Goal: Task Accomplishment & Management: Manage account settings

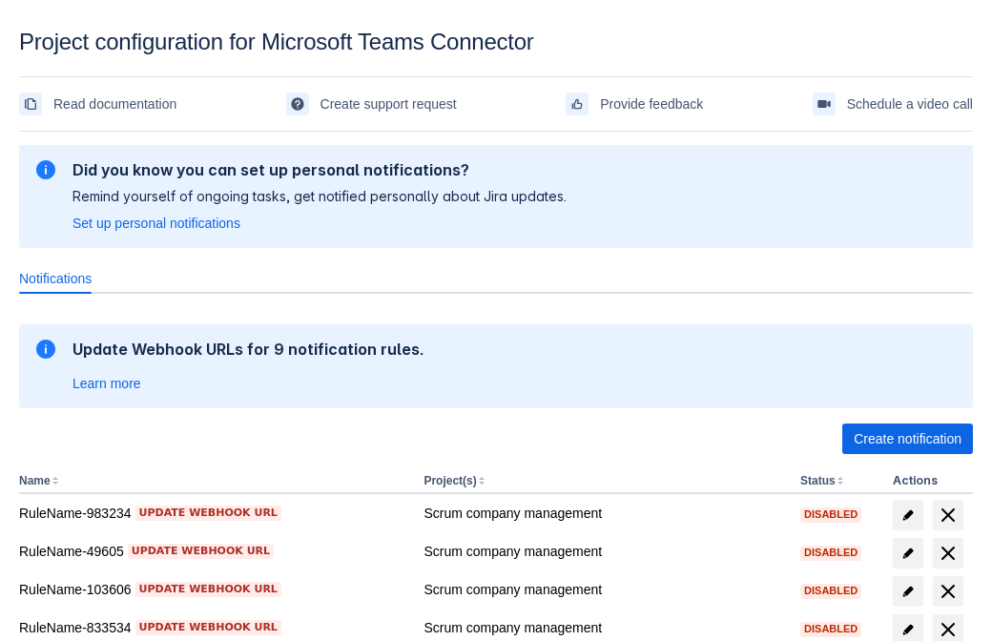
click at [907, 439] on span "Create notification" at bounding box center [908, 439] width 108 height 31
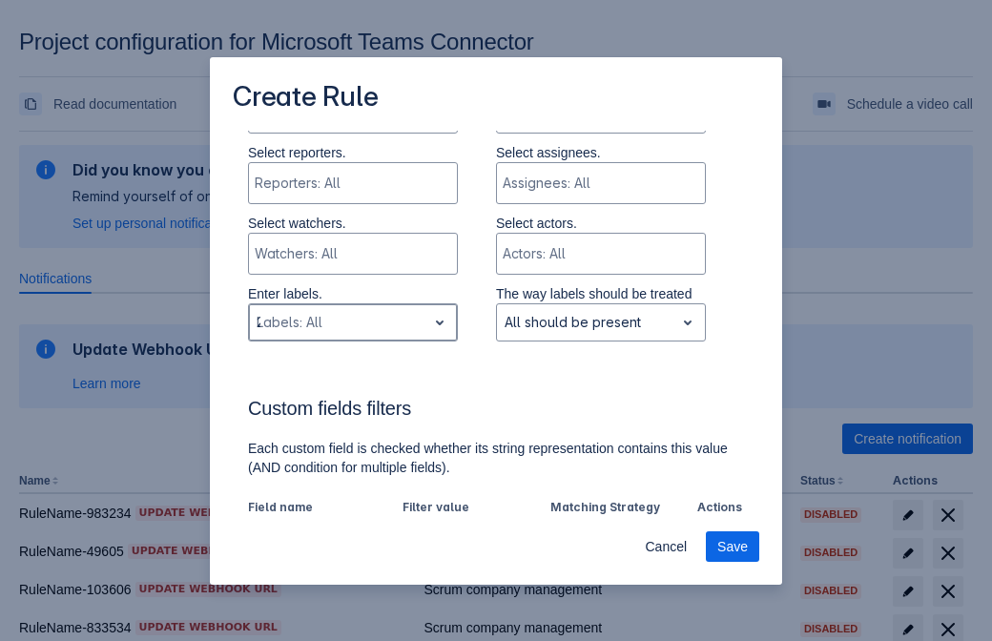
type input "290715_label"
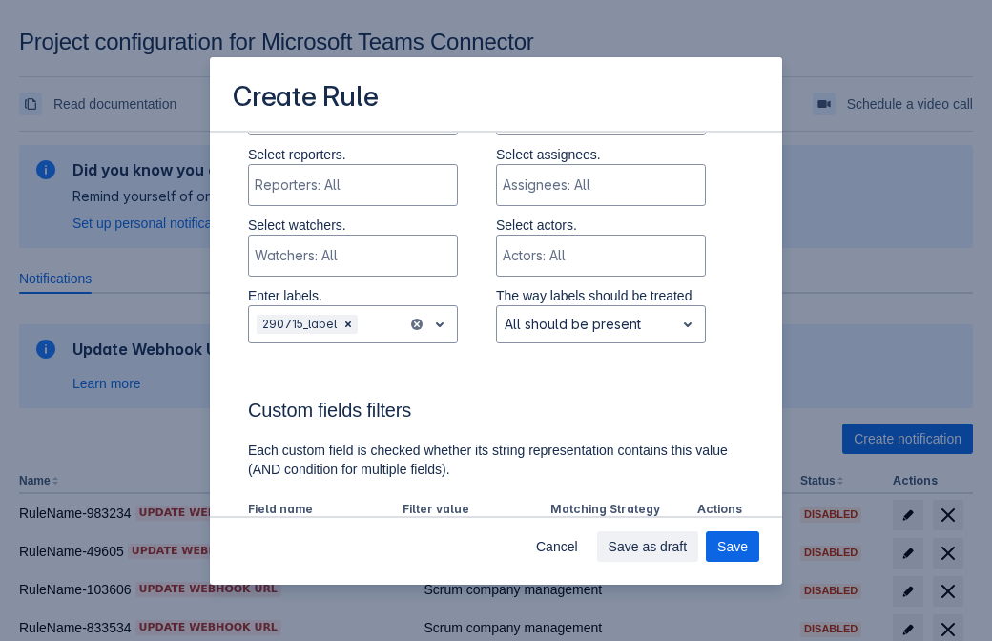
scroll to position [1182, 0]
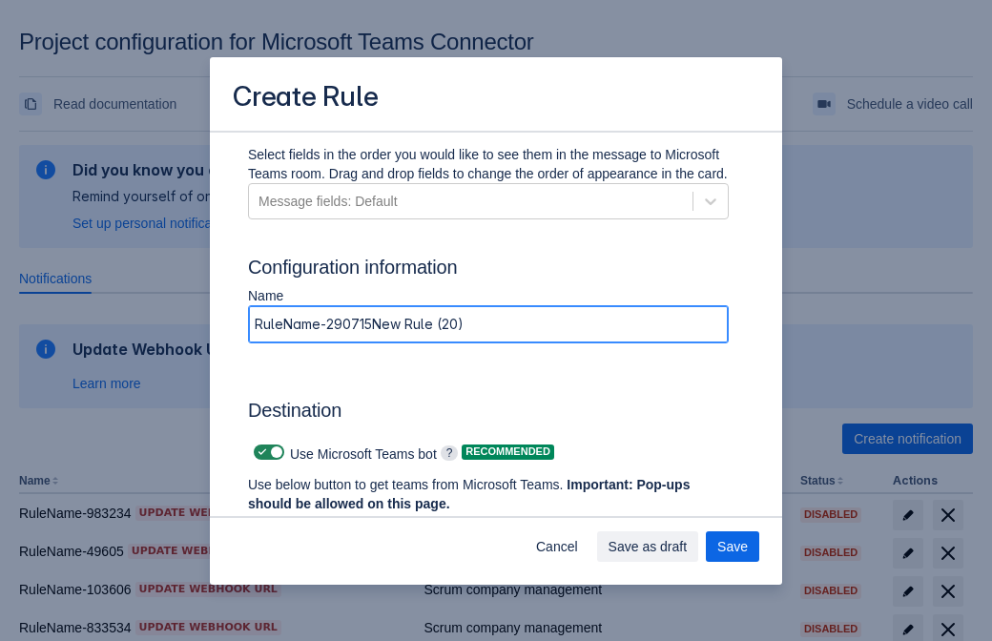
type input "RuleName-290715New Rule (20)"
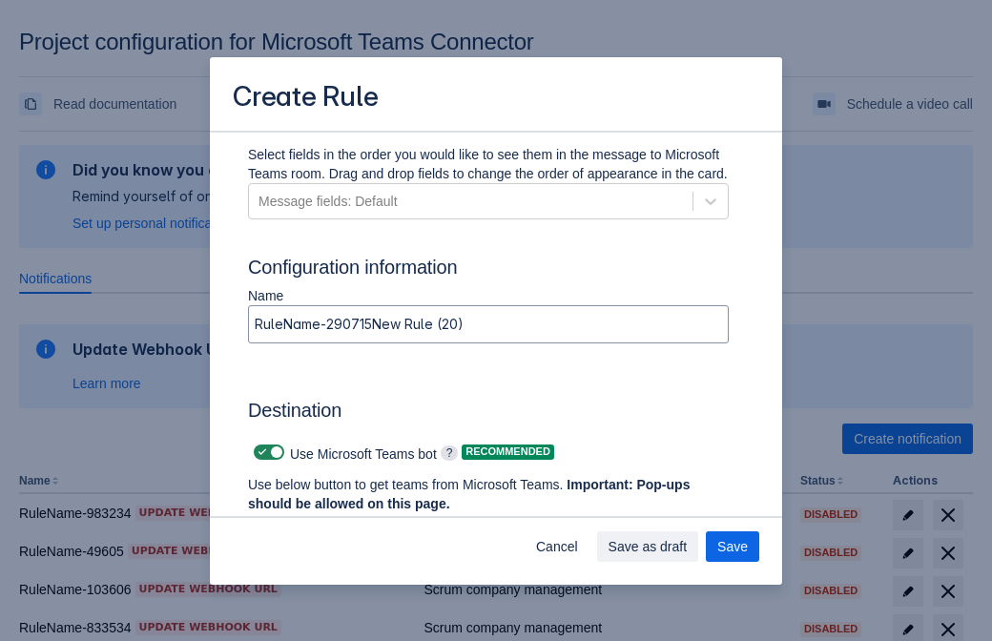
click at [260, 452] on span at bounding box center [262, 452] width 15 height 15
click at [260, 452] on input "checkbox" at bounding box center [260, 453] width 12 height 12
checkbox input "false"
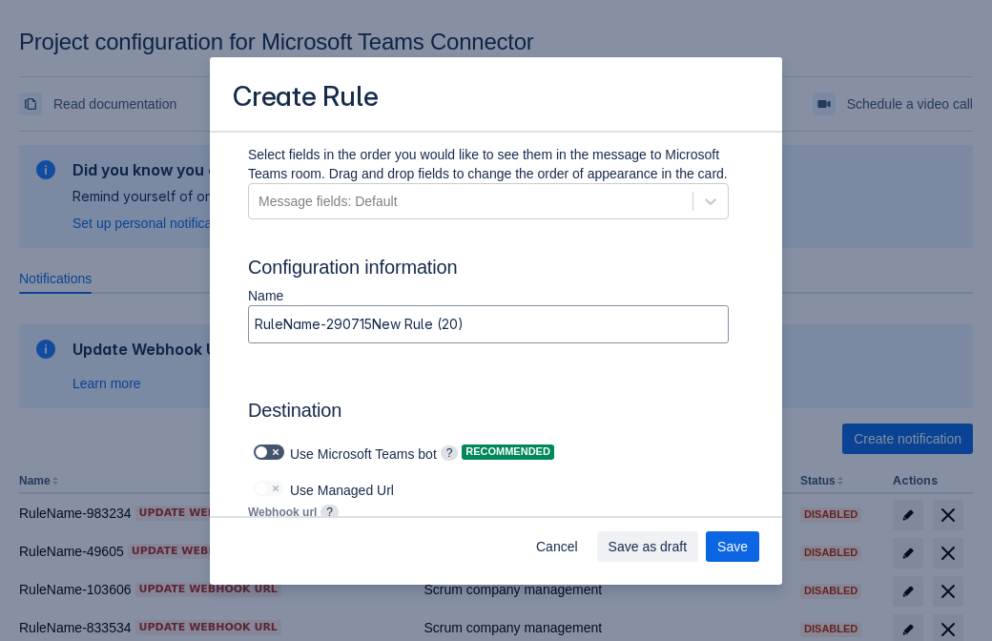
type input "[URL][DOMAIN_NAME][DATE]"
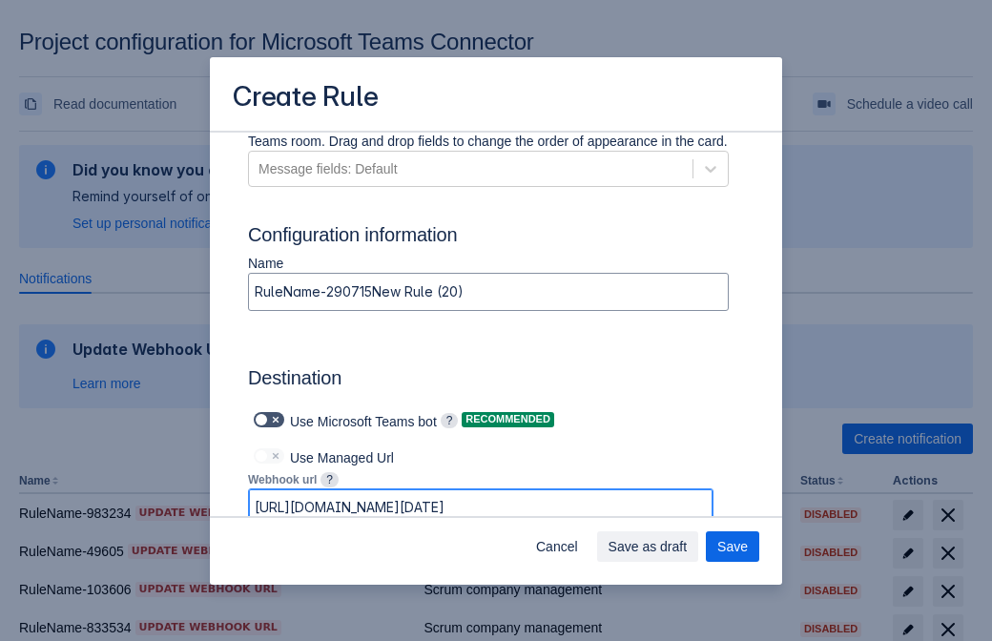
click at [688, 547] on span "Save as draft" at bounding box center [648, 547] width 79 height 31
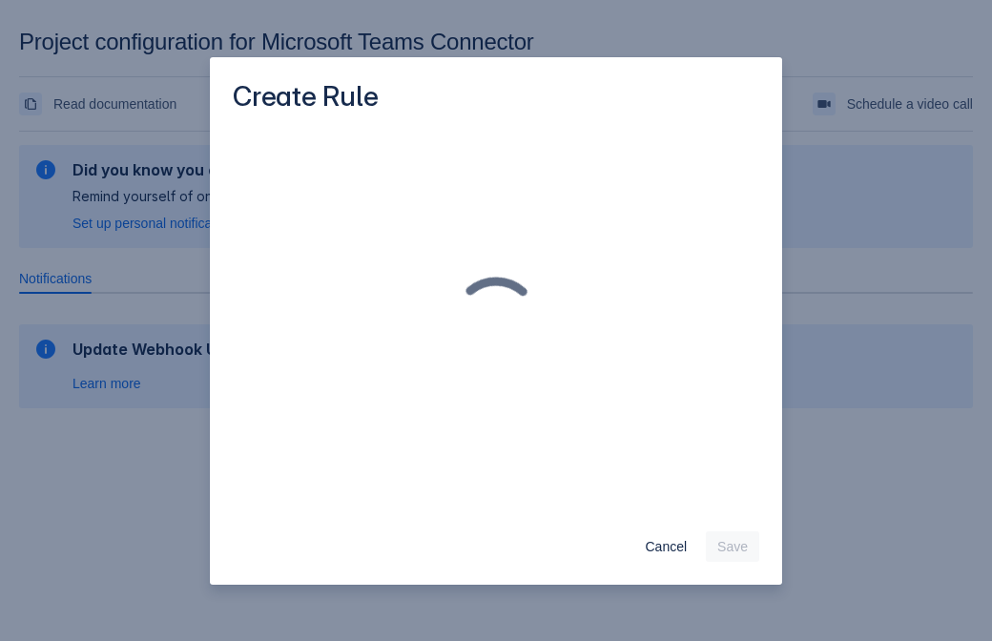
scroll to position [0, 0]
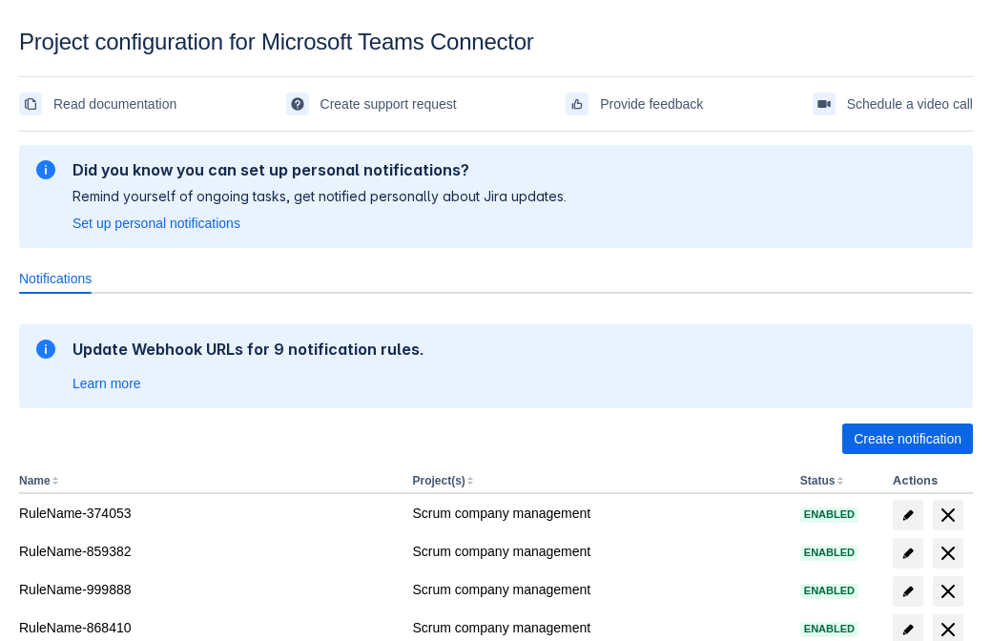
scroll to position [374, 0]
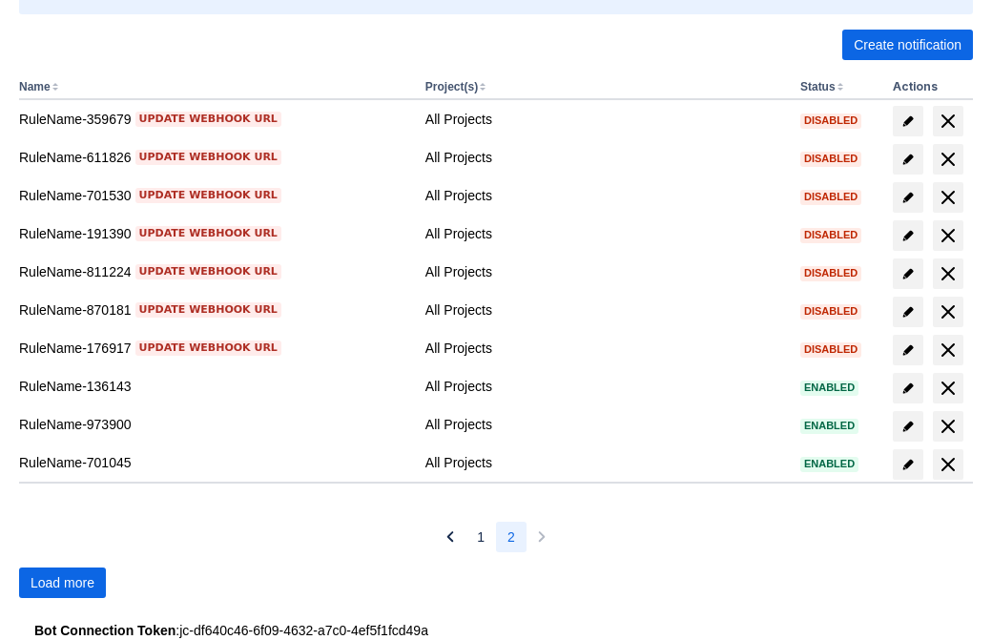
click at [62, 583] on span "Load more" at bounding box center [63, 583] width 64 height 31
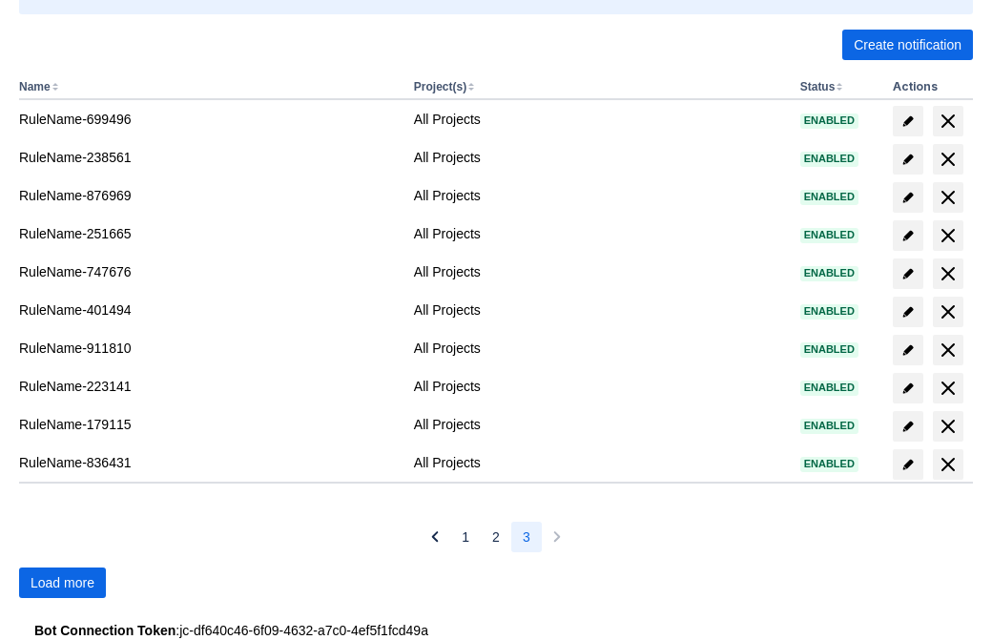
click at [62, 583] on span "Load more" at bounding box center [63, 583] width 64 height 31
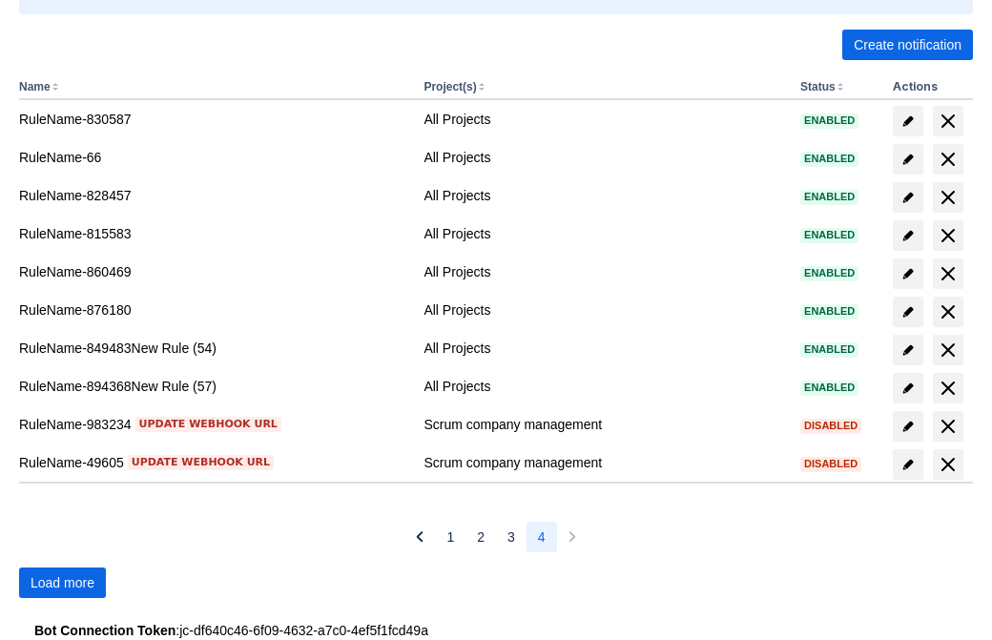
click at [62, 583] on span "Load more" at bounding box center [63, 583] width 64 height 31
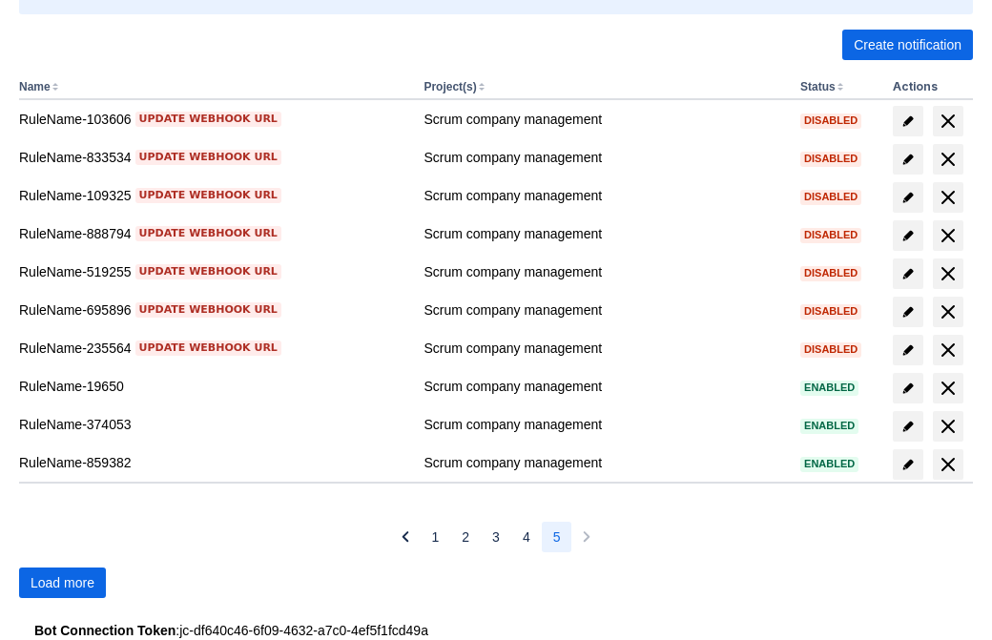
click at [62, 583] on span "Load more" at bounding box center [63, 583] width 64 height 31
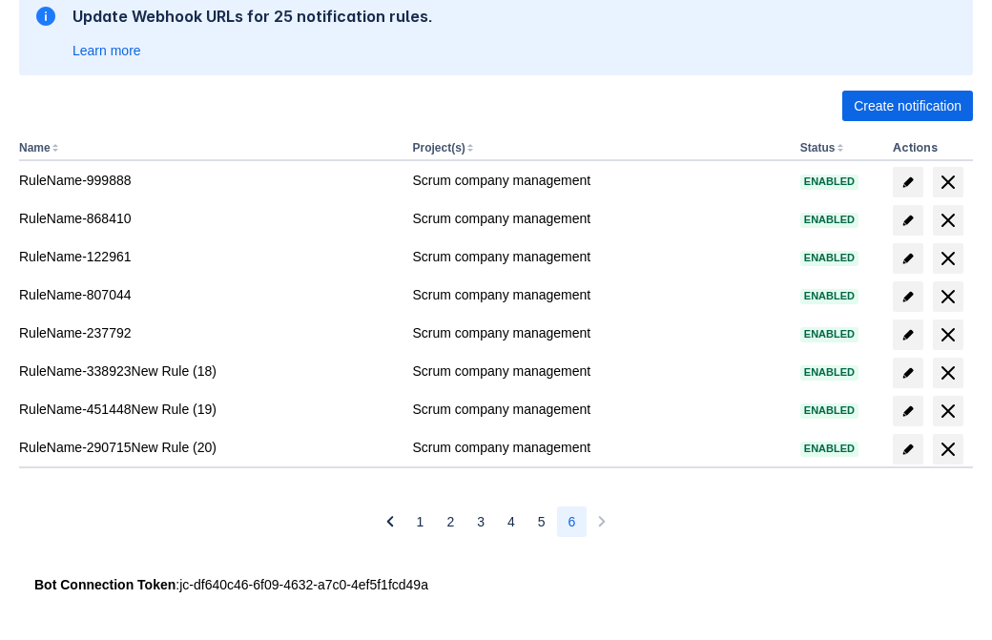
scroll to position [333, 0]
click at [948, 449] on span "delete" at bounding box center [948, 449] width 23 height 23
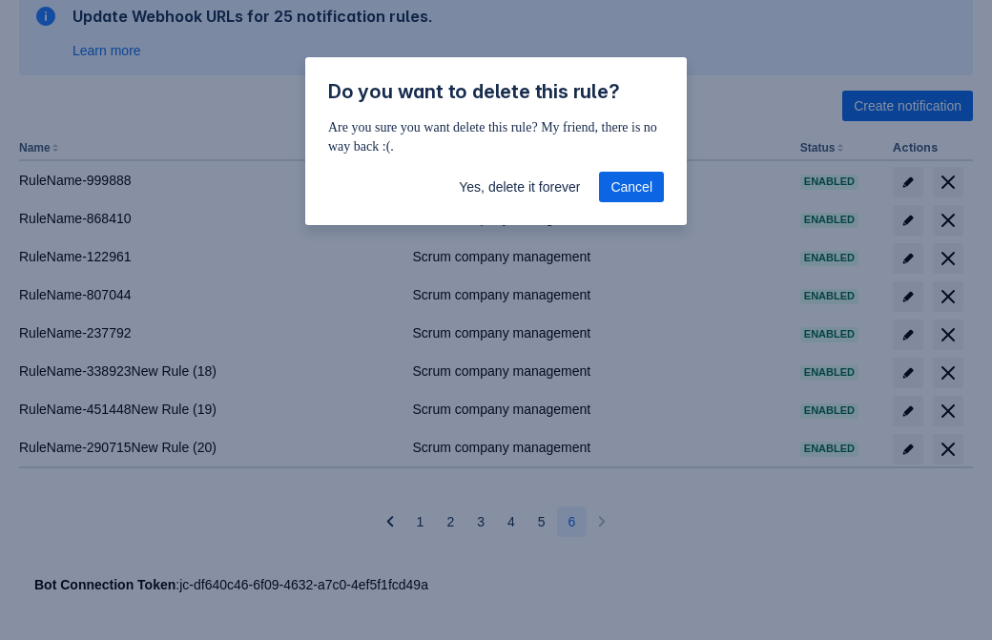
click at [519, 187] on span "Yes, delete it forever" at bounding box center [519, 187] width 121 height 31
